Goal: Information Seeking & Learning: Learn about a topic

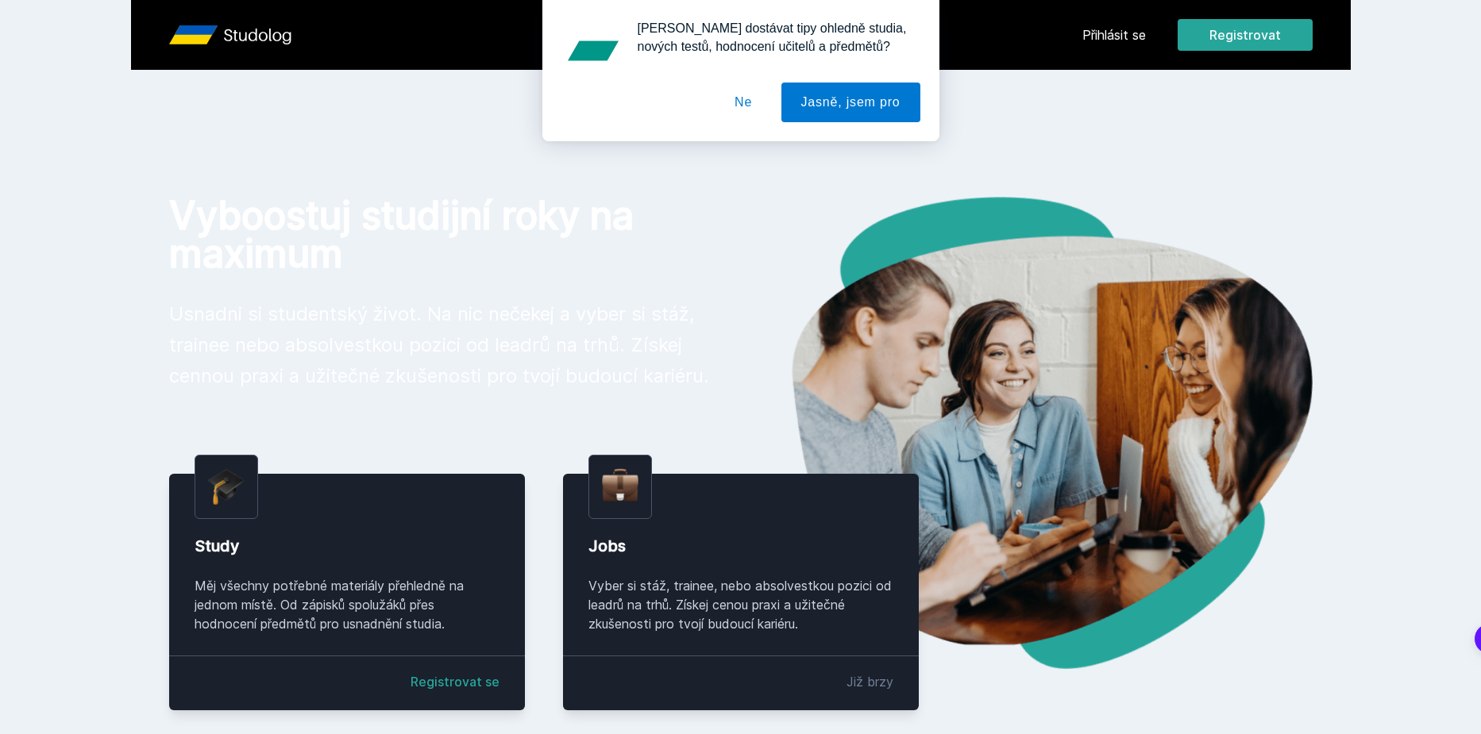
click at [1124, 36] on div "[PERSON_NAME] dostávat tipy ohledně studia, nových testů, hodnocení učitelů a p…" at bounding box center [740, 70] width 1481 height 141
click at [753, 102] on button "Ne" at bounding box center [742, 103] width 57 height 40
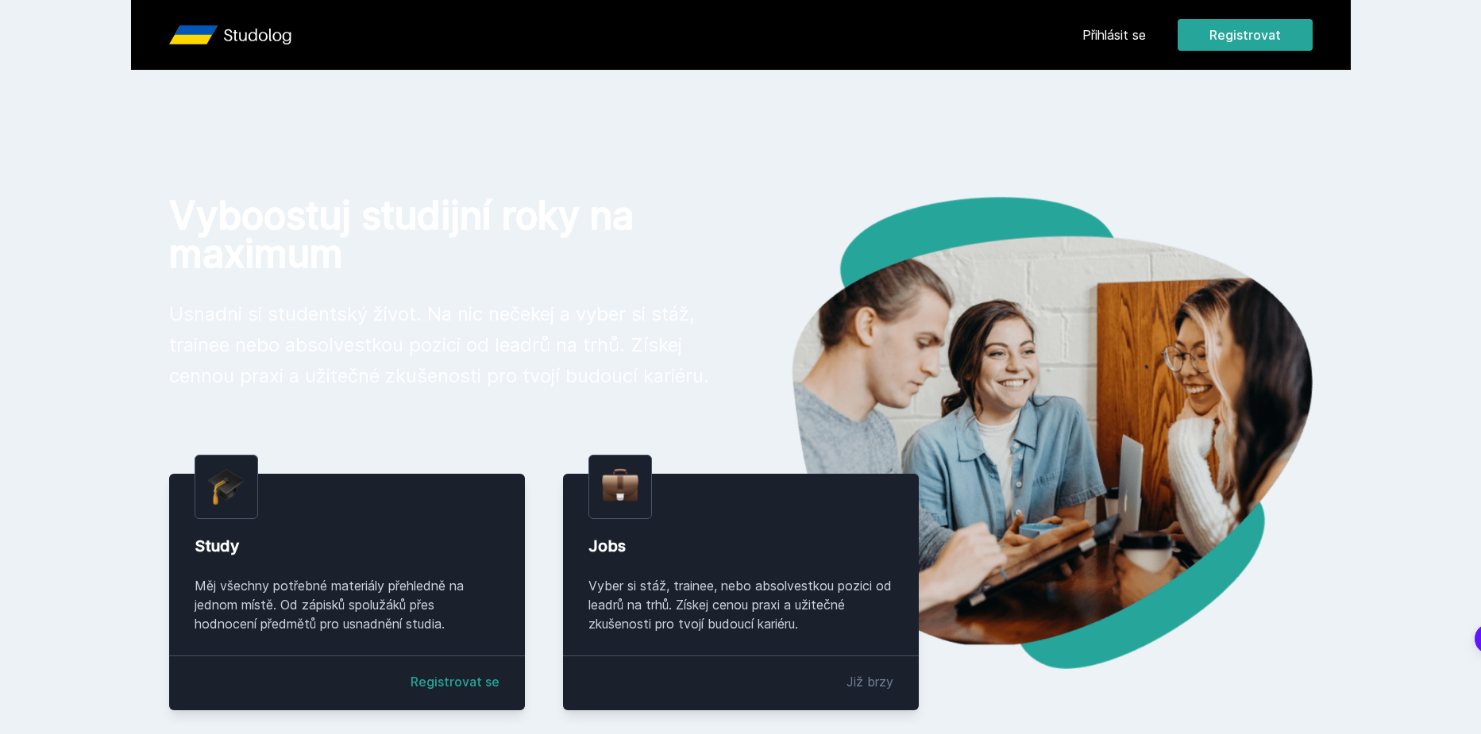
click at [1136, 29] on link "Přihlásit se" at bounding box center [1114, 34] width 64 height 19
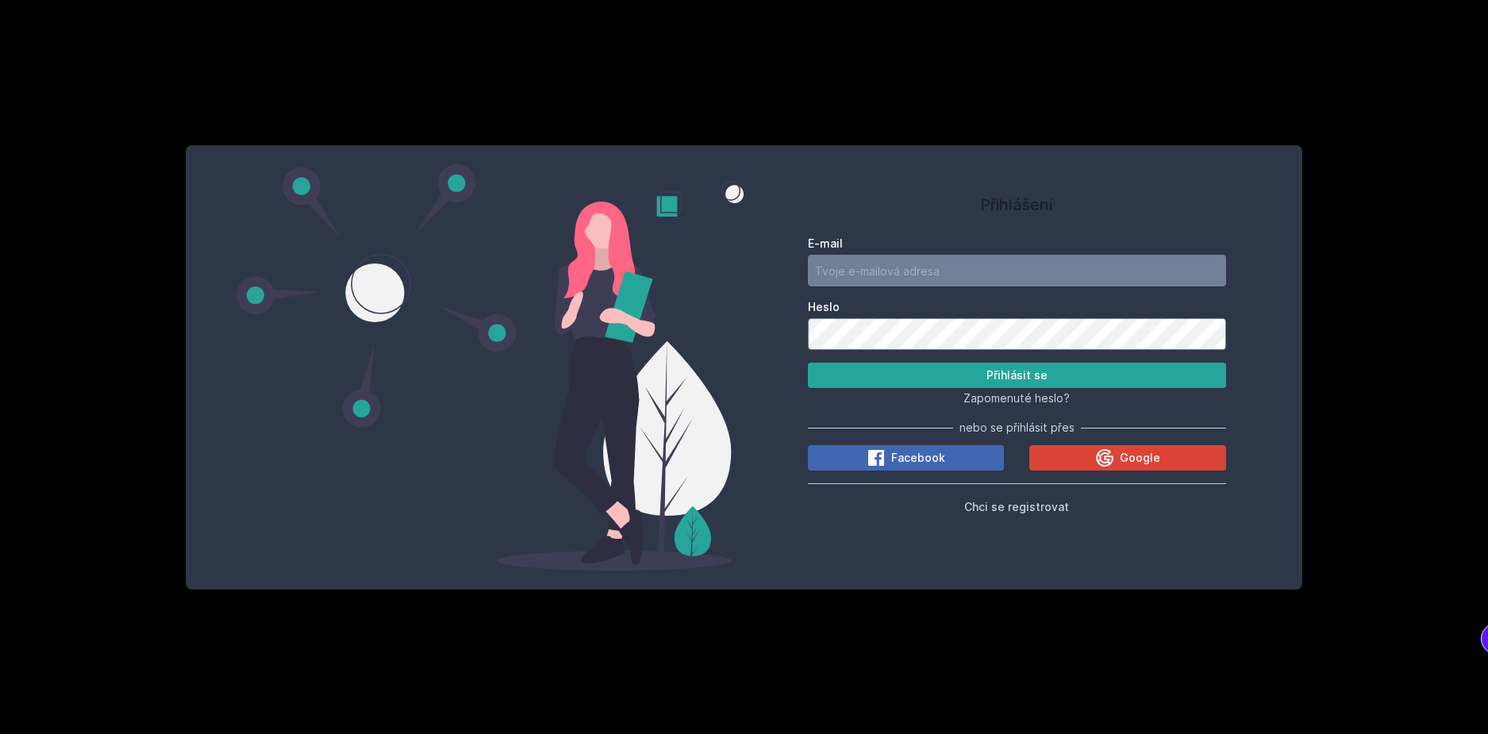
click at [927, 256] on input "E-mail" at bounding box center [1017, 271] width 418 height 32
click at [1098, 454] on icon at bounding box center [1105, 458] width 19 height 19
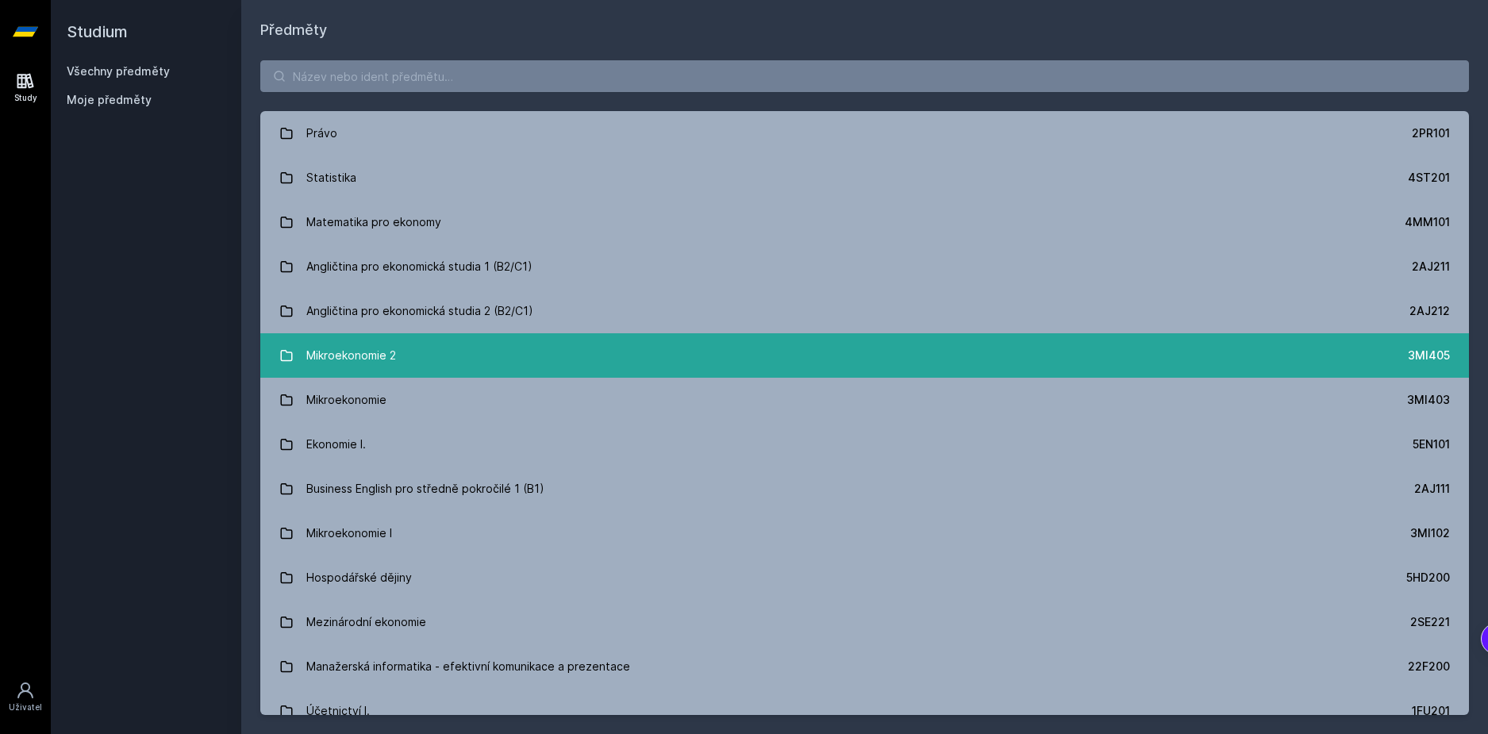
scroll to position [238, 0]
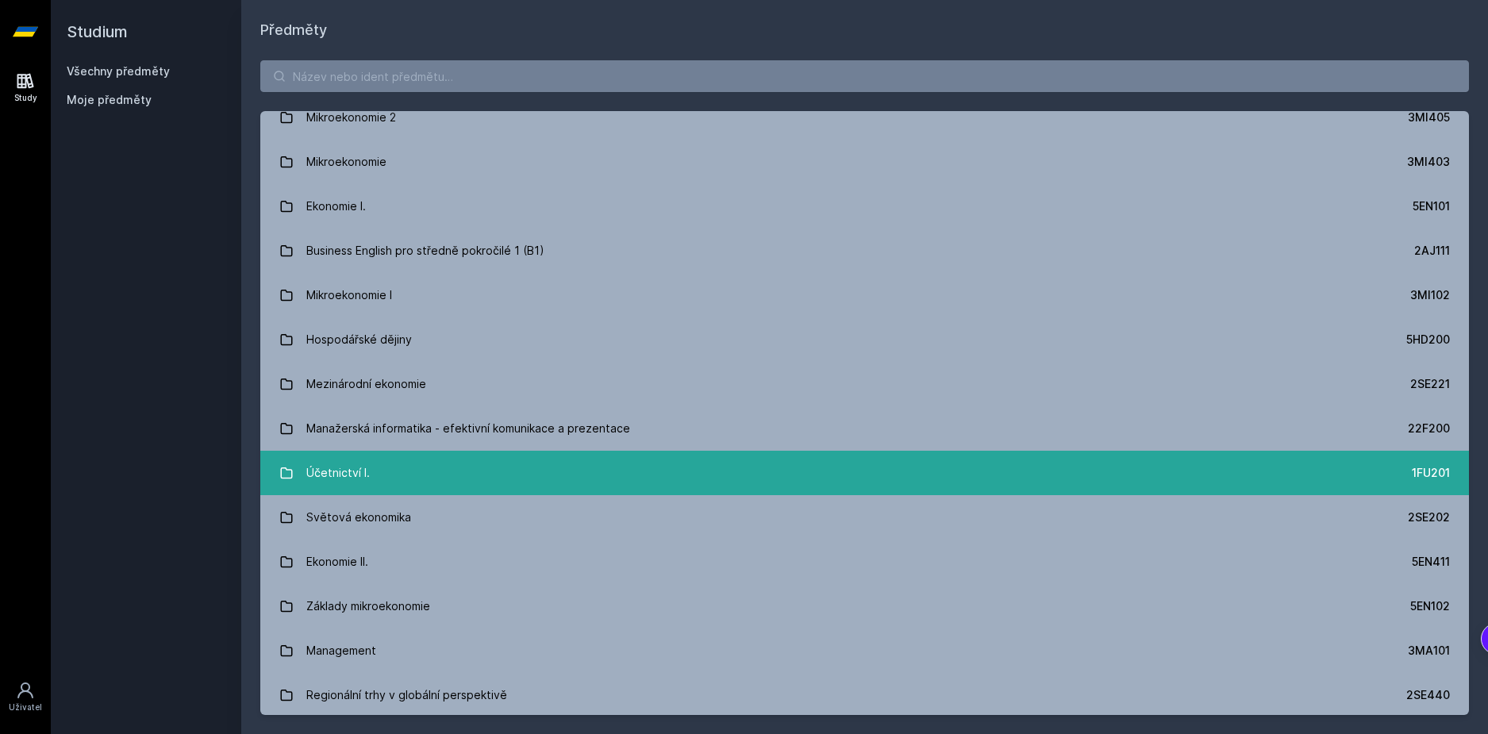
click at [465, 469] on link "Účetnictví I. 1FU201" at bounding box center [864, 473] width 1209 height 44
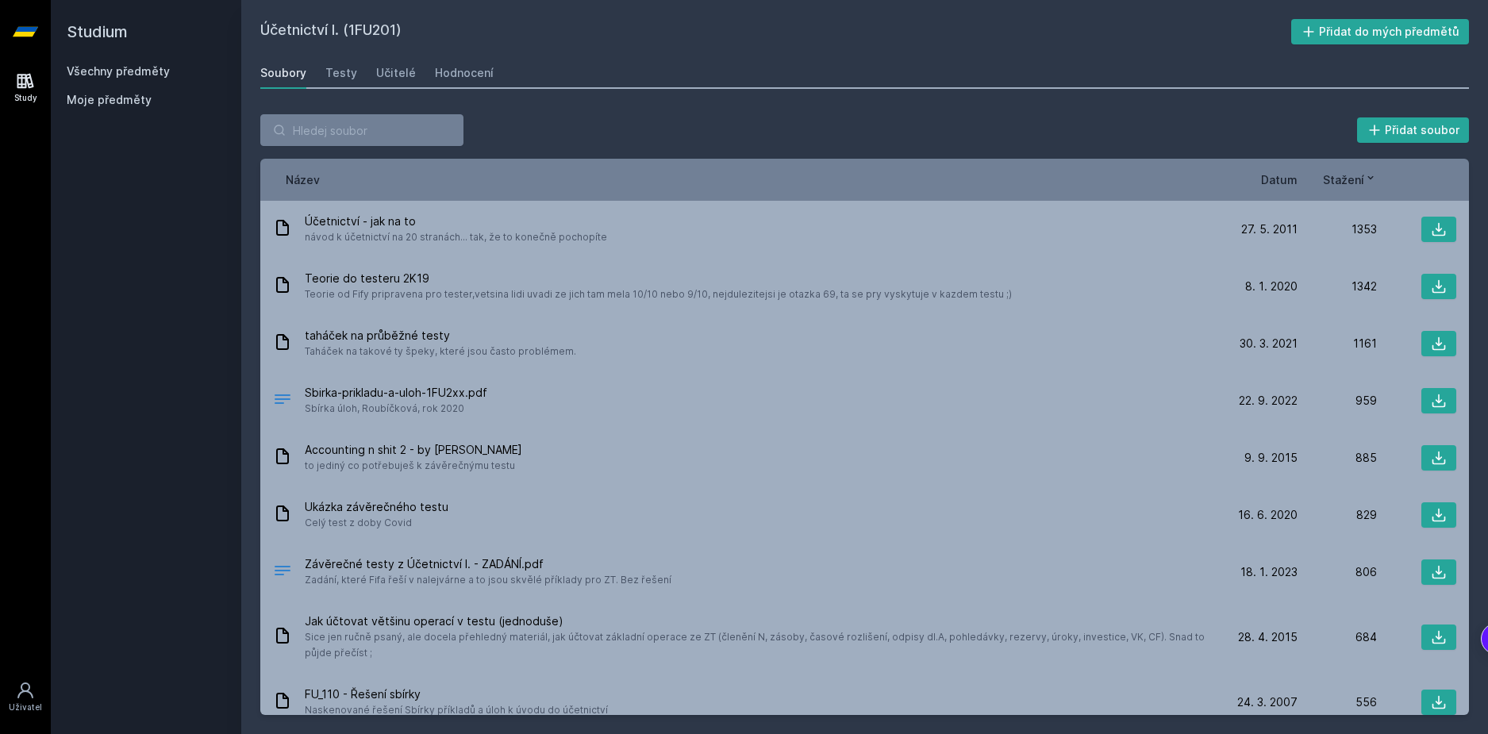
click at [1341, 180] on span "Stažení" at bounding box center [1343, 179] width 41 height 17
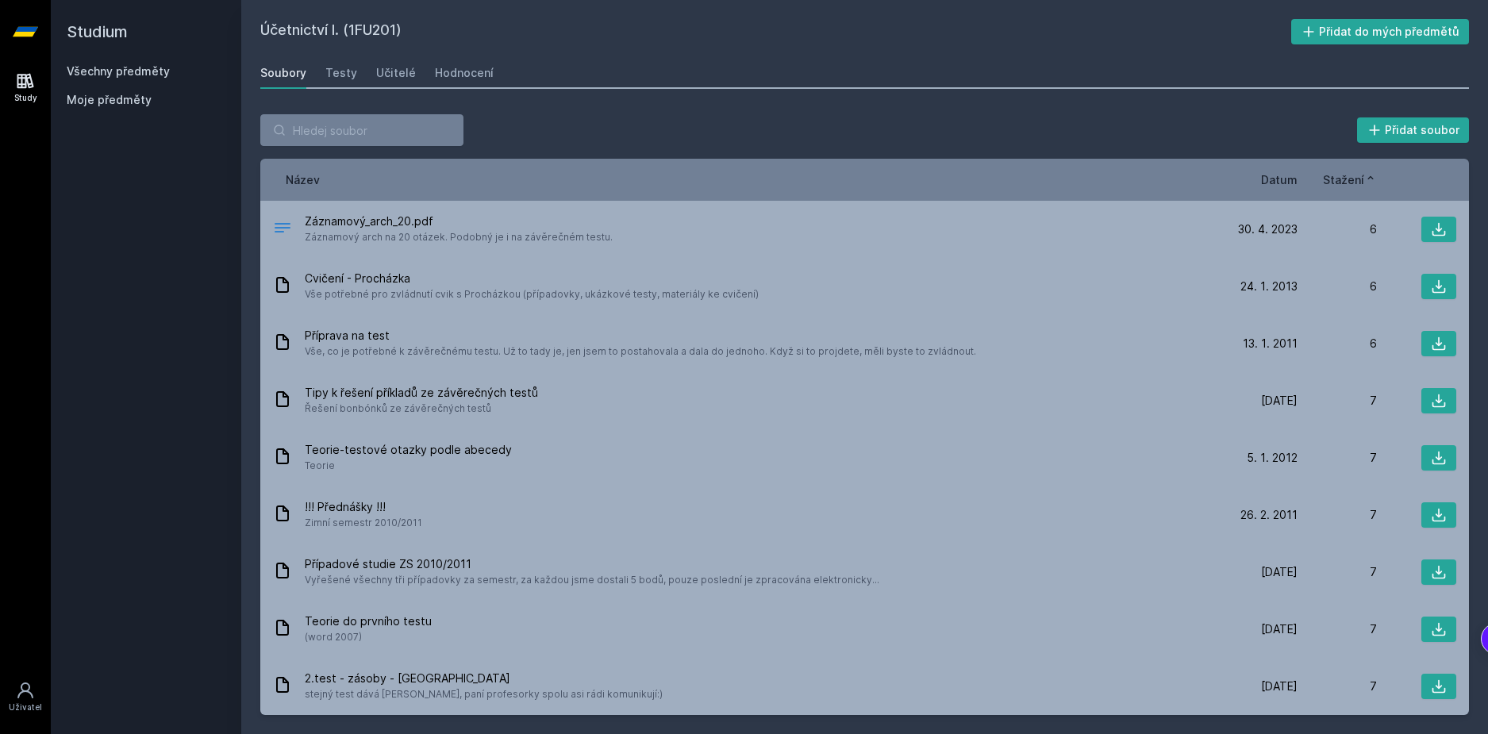
click at [1341, 180] on span "Stažení" at bounding box center [1343, 179] width 41 height 17
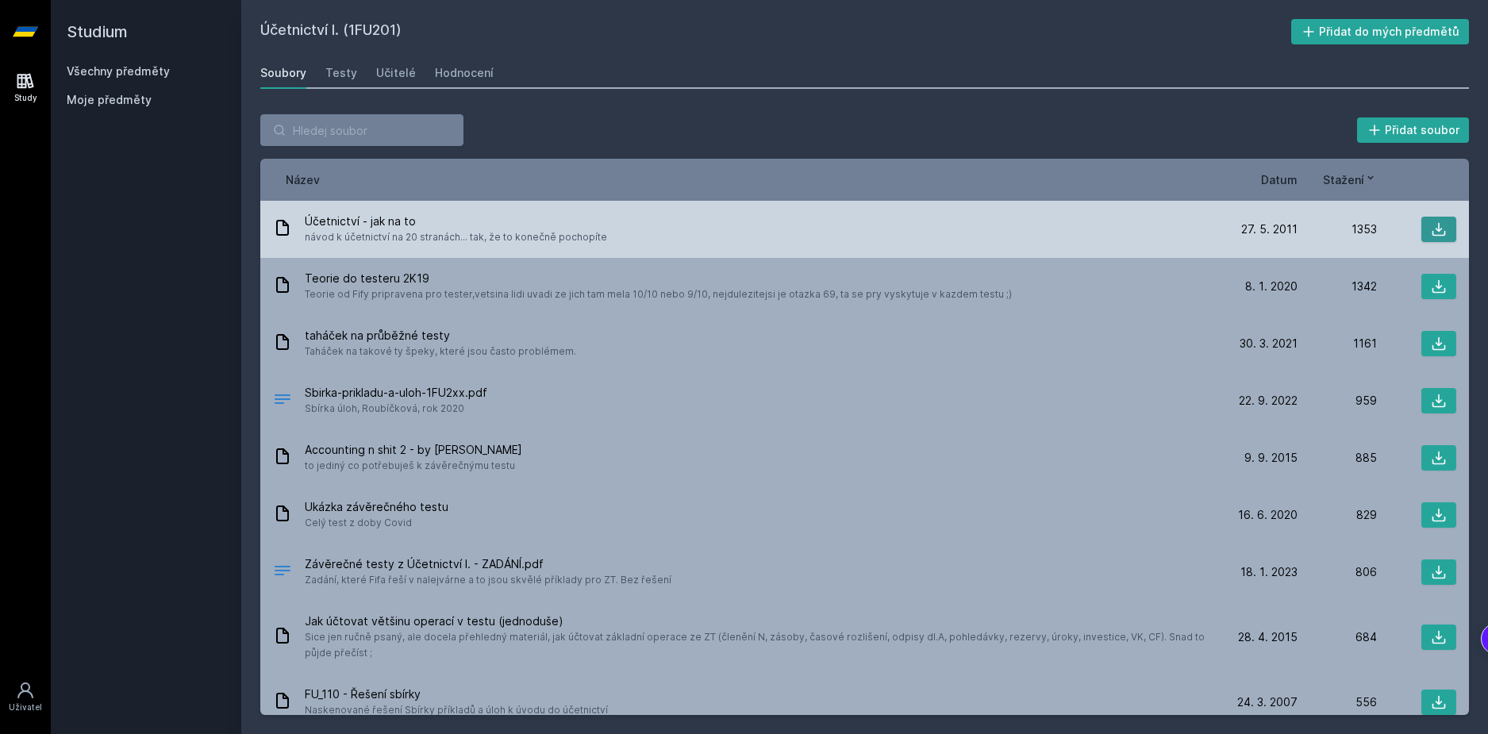
click at [1441, 228] on button at bounding box center [1439, 229] width 35 height 25
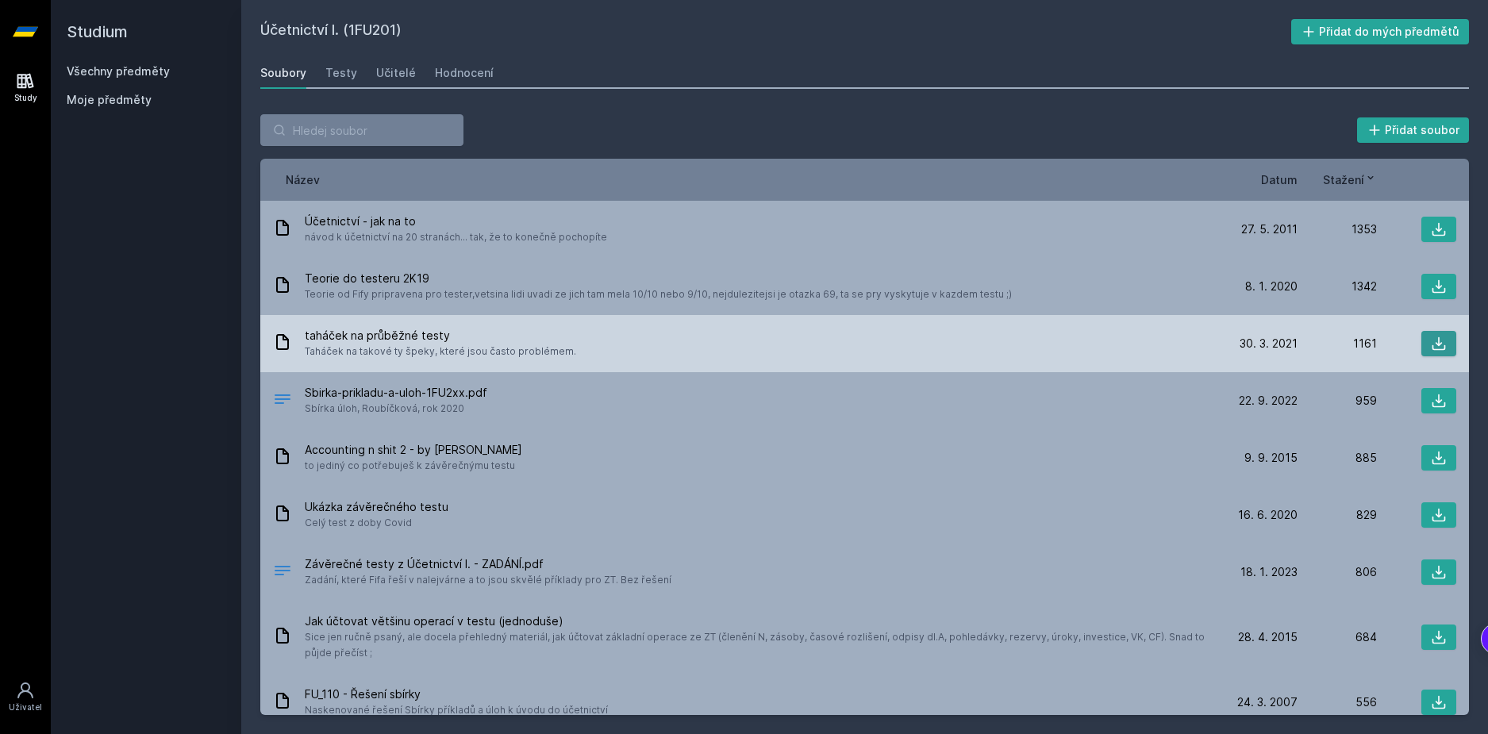
click at [1435, 343] on icon at bounding box center [1439, 344] width 16 height 16
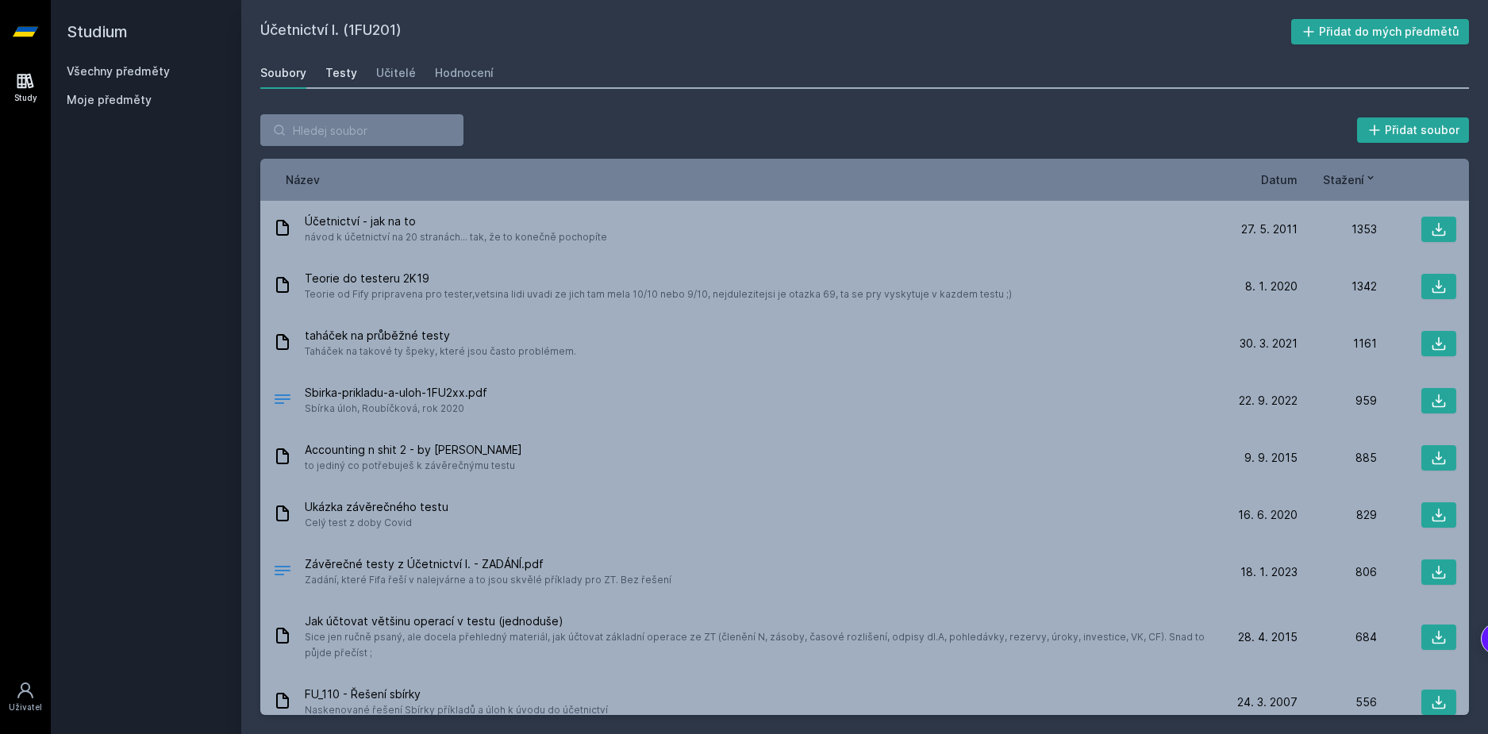
click at [332, 79] on div "Testy" at bounding box center [341, 73] width 32 height 16
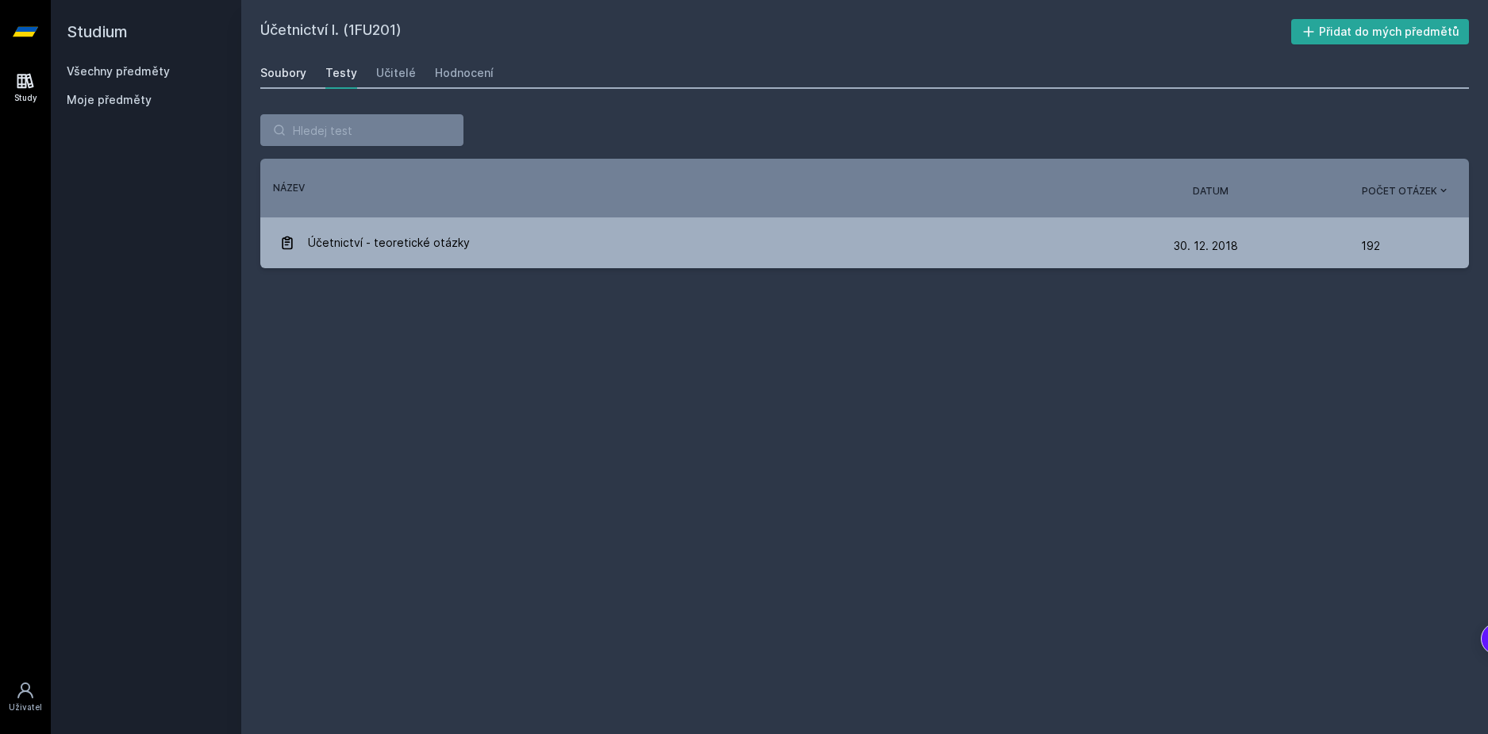
click at [298, 75] on div "Soubory" at bounding box center [283, 73] width 46 height 16
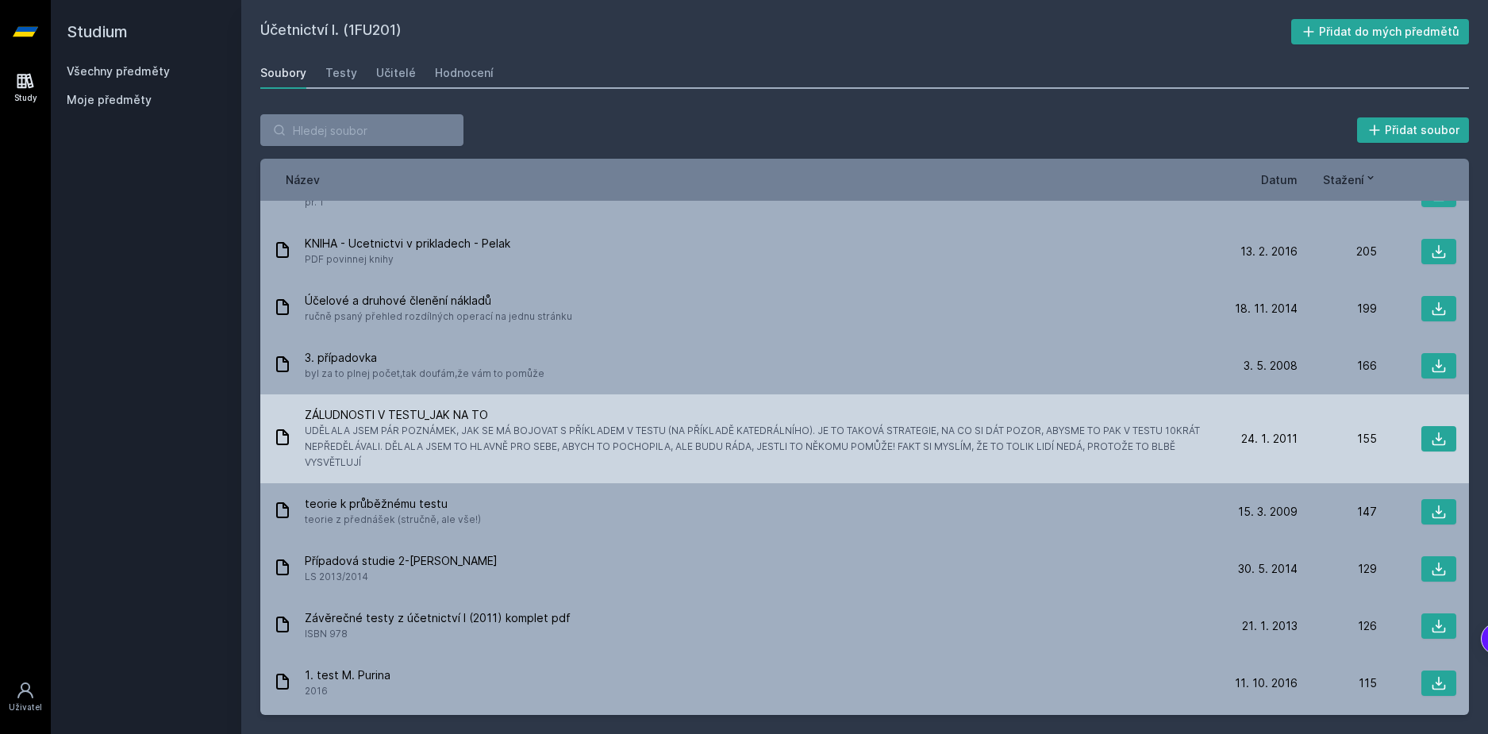
scroll to position [873, 0]
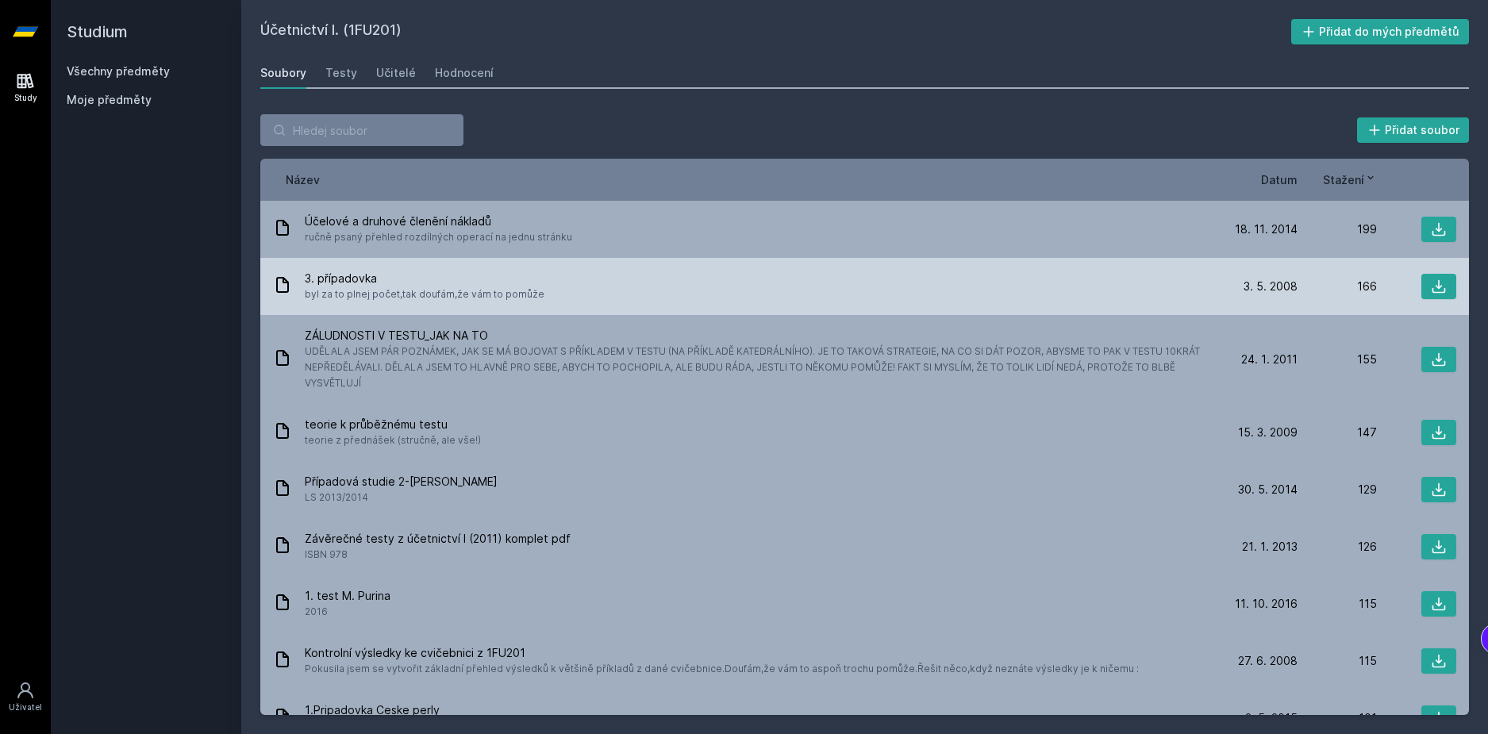
click at [480, 277] on span "3. případovka" at bounding box center [425, 279] width 240 height 16
click at [320, 296] on span "byl za to plnej počet,tak doufám,že vám to pomůže" at bounding box center [425, 295] width 240 height 16
click at [329, 289] on span "byl za to plnej počet,tak doufám,že vám to pomůže" at bounding box center [425, 295] width 240 height 16
click at [1431, 279] on icon at bounding box center [1439, 287] width 16 height 16
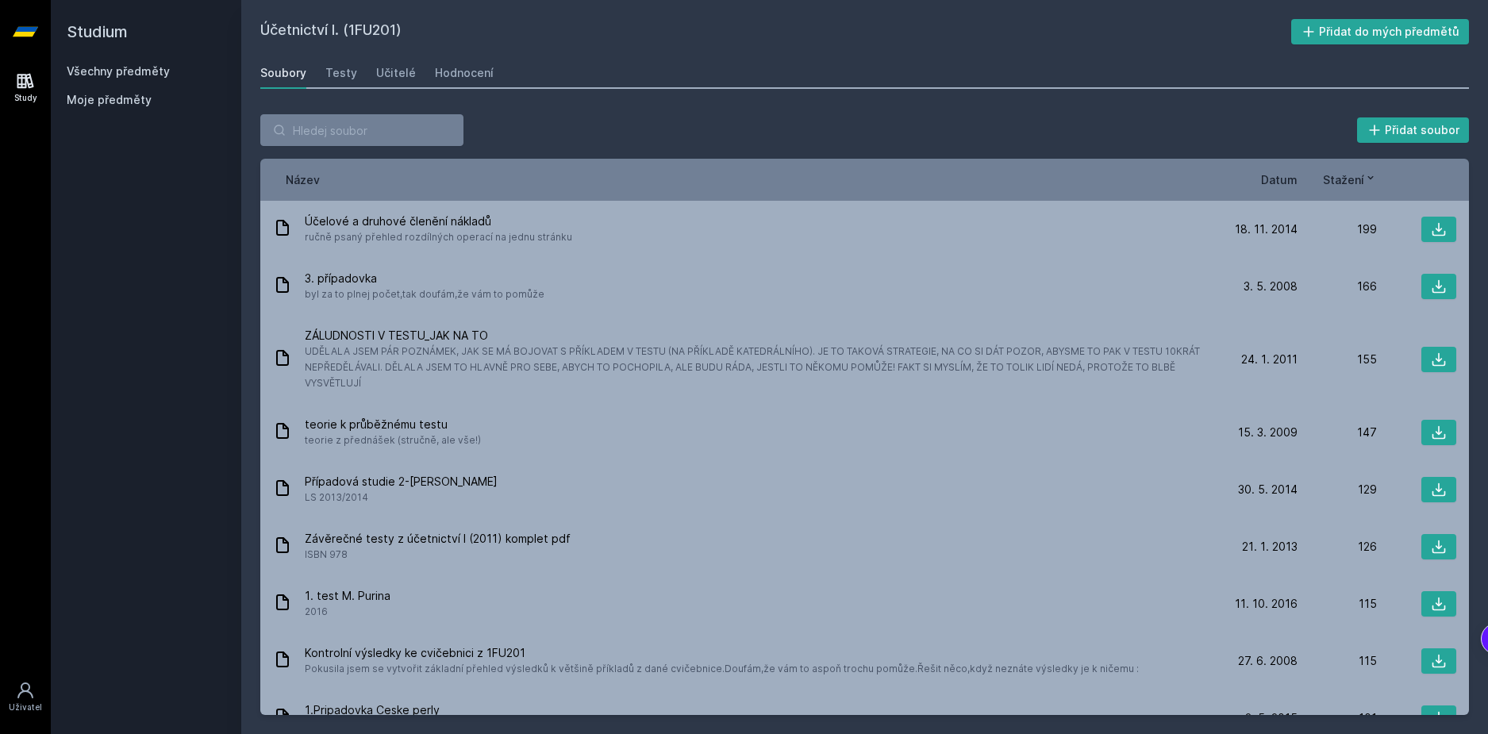
click at [163, 256] on div "Studium Všechny předměty Moje předměty" at bounding box center [146, 367] width 191 height 734
